Goal: Navigation & Orientation: Find specific page/section

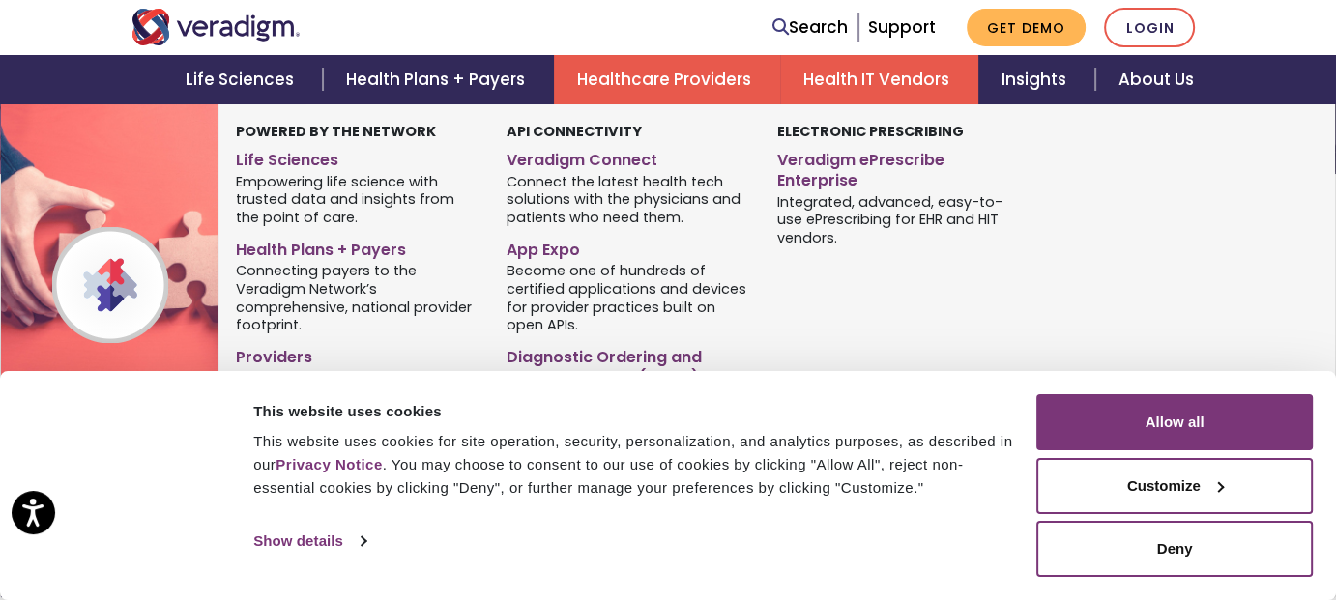
scroll to position [290, 0]
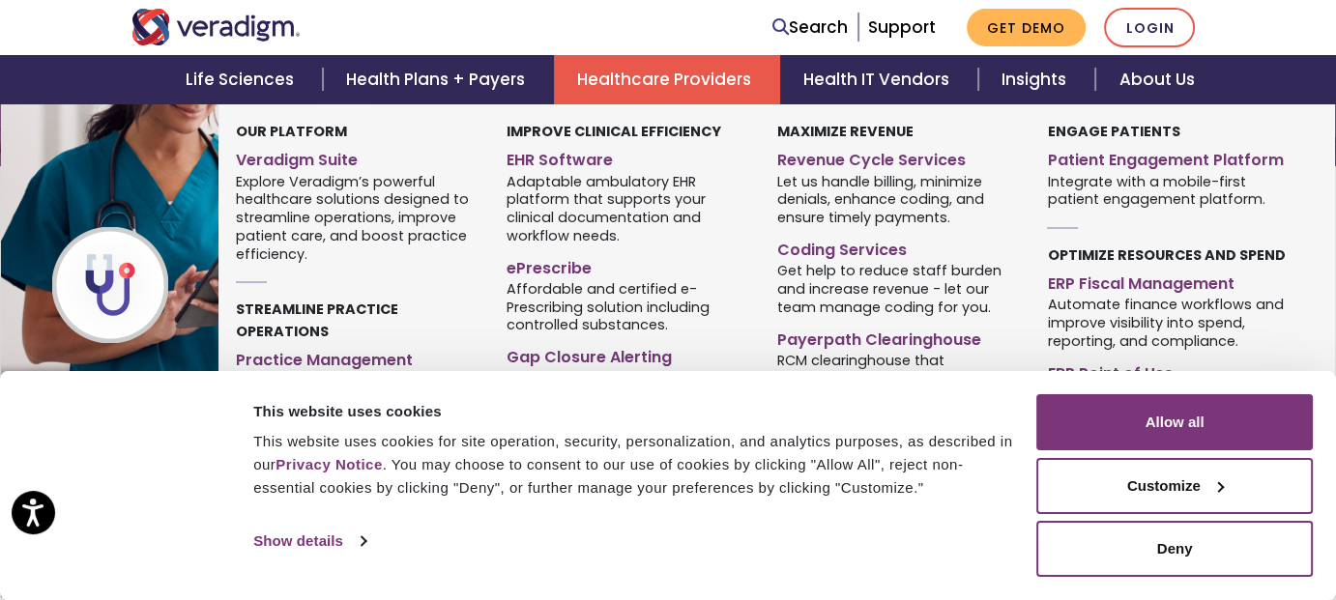
click at [647, 81] on link "Healthcare Providers" at bounding box center [667, 79] width 226 height 49
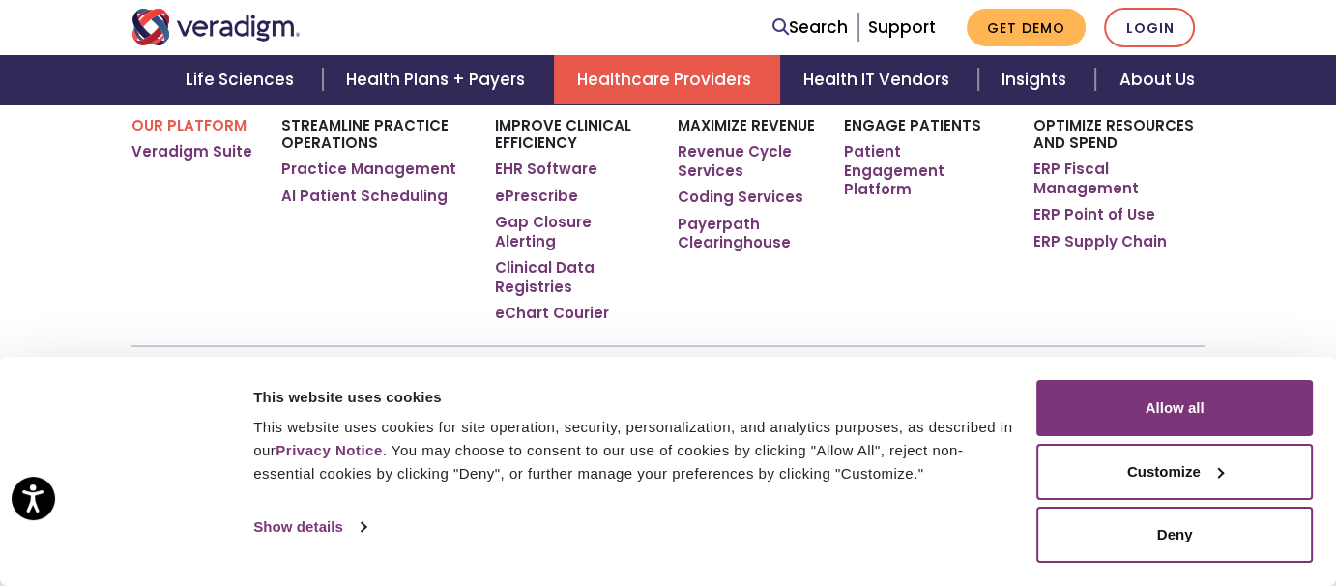
scroll to position [387, 0]
